Goal: Navigation & Orientation: Find specific page/section

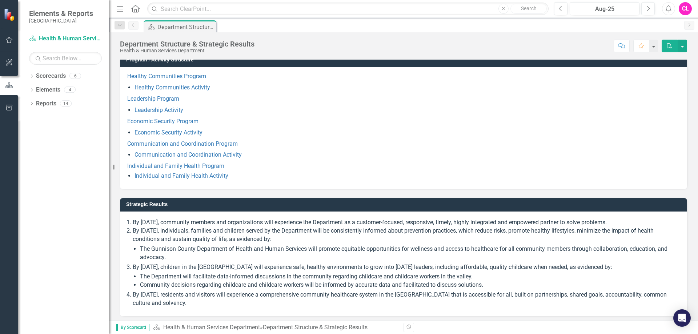
scroll to position [61, 0]
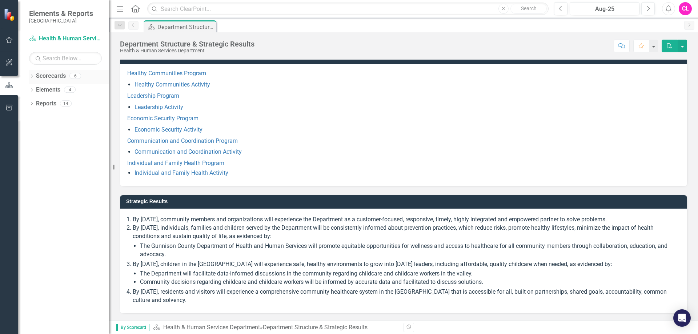
click at [31, 77] on icon "Dropdown" at bounding box center [31, 77] width 5 height 4
click at [60, 91] on link "Health & Human Services Department" at bounding box center [74, 90] width 69 height 8
click at [40, 90] on link "Health & Human Services Department" at bounding box center [74, 90] width 69 height 8
click at [32, 88] on div "Dropdown Scorecards 6 Dropdown Health & Human Services Department Healthy Commu…" at bounding box center [69, 84] width 80 height 28
click at [39, 90] on div "Dropdown" at bounding box center [36, 90] width 7 height 6
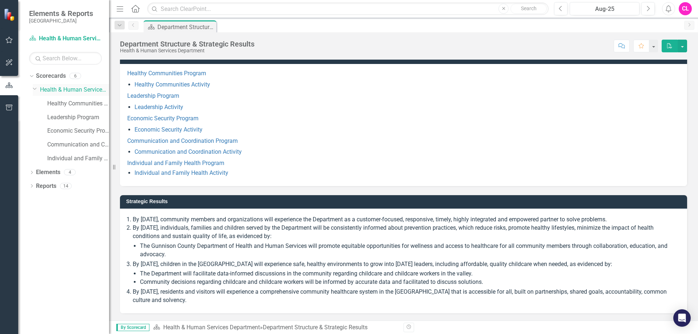
click at [35, 89] on icon "Dropdown" at bounding box center [35, 88] width 4 height 5
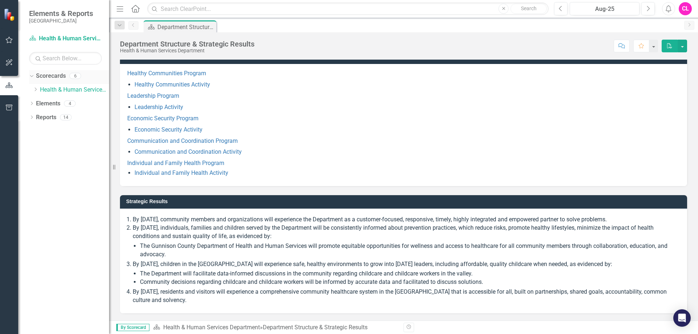
click at [47, 77] on link "Scorecards" at bounding box center [51, 76] width 30 height 8
click at [32, 77] on icon "Dropdown" at bounding box center [31, 75] width 4 height 5
click at [11, 38] on icon "button" at bounding box center [9, 40] width 8 height 6
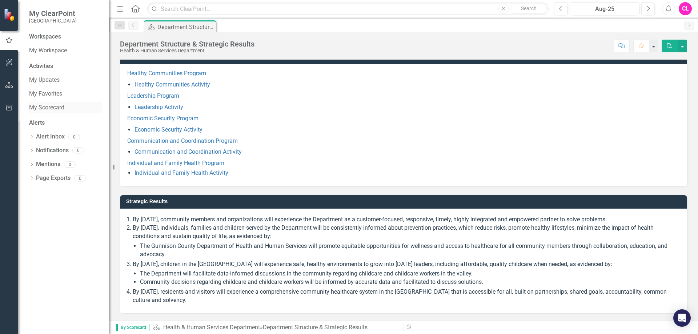
click at [53, 106] on link "My Scorecard" at bounding box center [65, 108] width 73 height 8
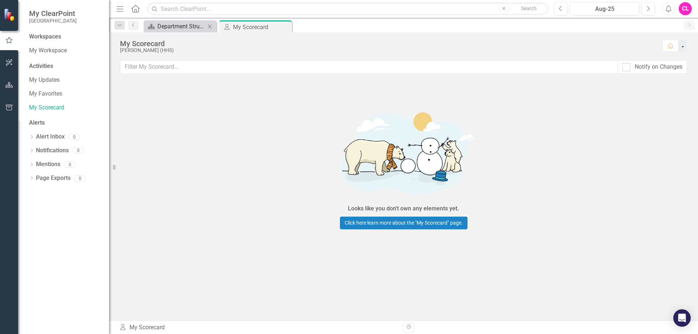
click at [168, 27] on div "Department Structure & Strategic Results" at bounding box center [181, 26] width 48 height 9
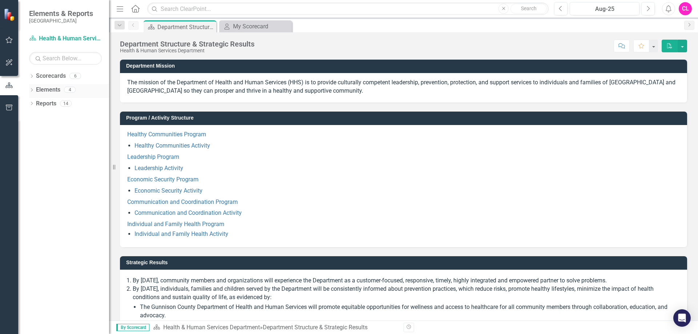
click at [60, 91] on link "Elements" at bounding box center [48, 90] width 24 height 8
click at [11, 43] on icon "button" at bounding box center [9, 40] width 7 height 7
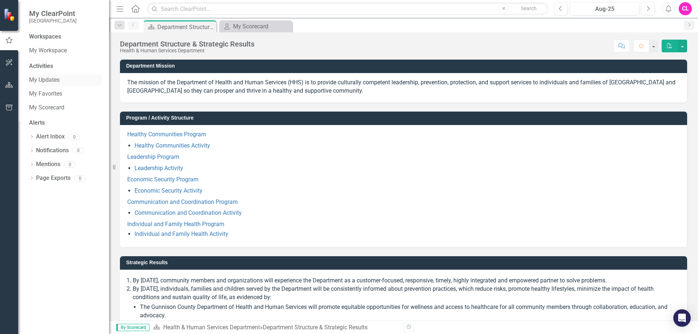
click at [56, 79] on link "My Updates" at bounding box center [65, 80] width 73 height 8
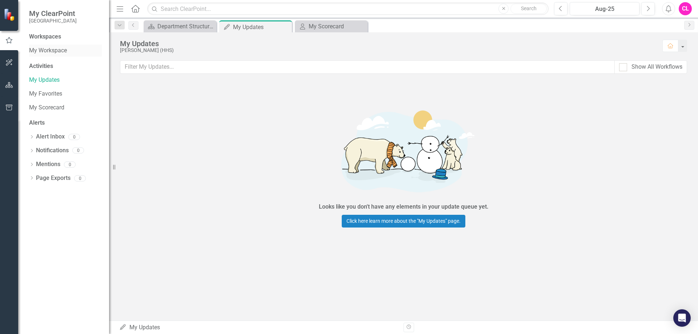
click at [44, 48] on link "My Workspace" at bounding box center [65, 51] width 73 height 8
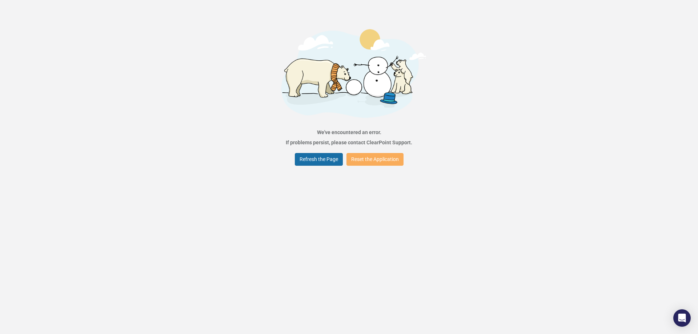
click at [325, 160] on button "Refresh the Page" at bounding box center [319, 159] width 48 height 13
click at [333, 155] on button "Refresh the Page" at bounding box center [319, 159] width 48 height 13
